Goal: Find specific page/section: Find specific page/section

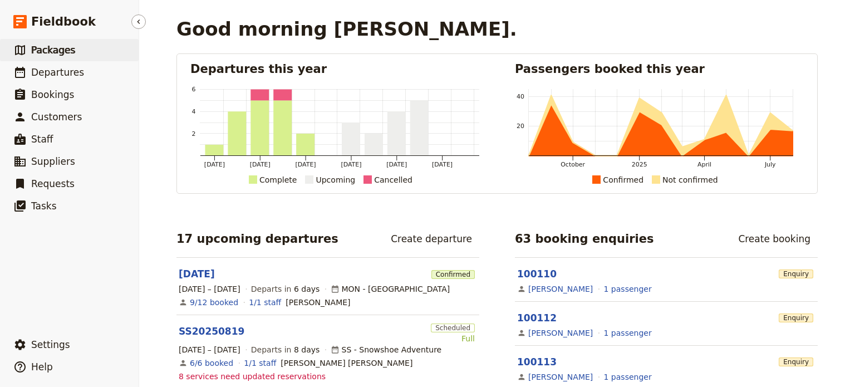
click at [63, 54] on span "Packages" at bounding box center [53, 50] width 44 height 11
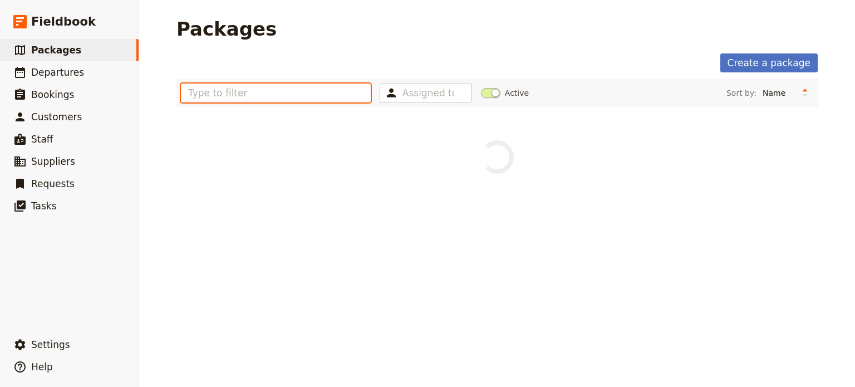
click at [237, 91] on input "text" at bounding box center [276, 92] width 190 height 19
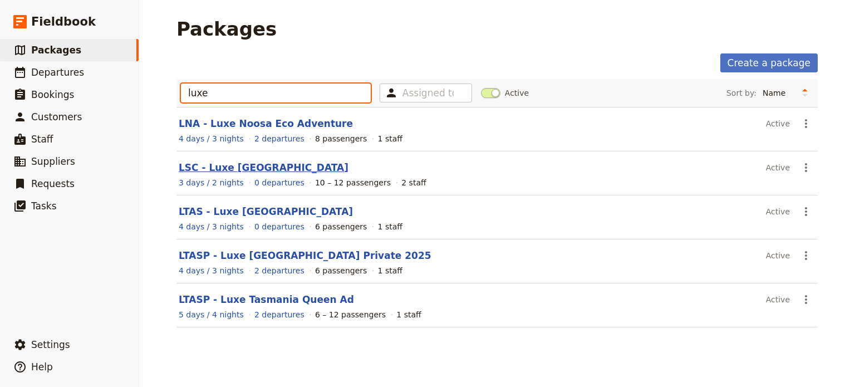
type input "luxe"
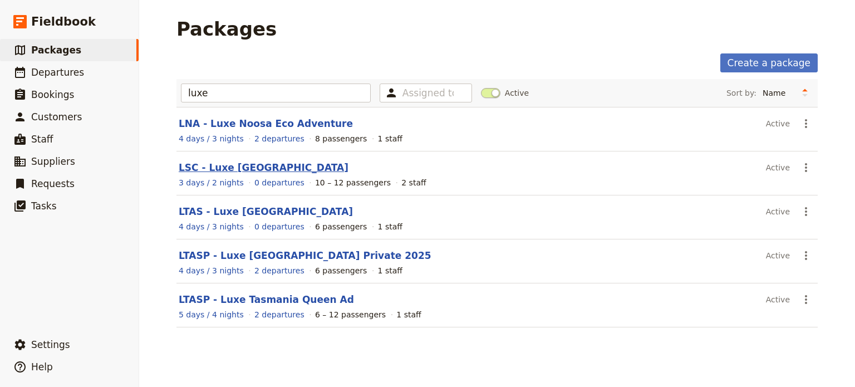
click at [227, 165] on link "LSC - Luxe [GEOGRAPHIC_DATA]" at bounding box center [264, 167] width 170 height 11
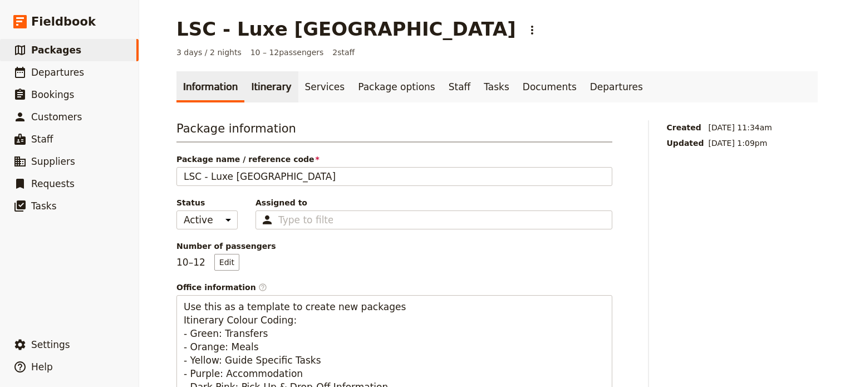
click at [244, 90] on link "Itinerary" at bounding box center [270, 86] width 53 height 31
